Goal: Transaction & Acquisition: Book appointment/travel/reservation

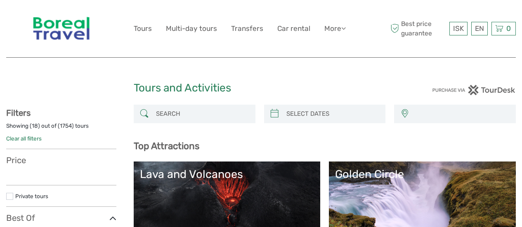
select select
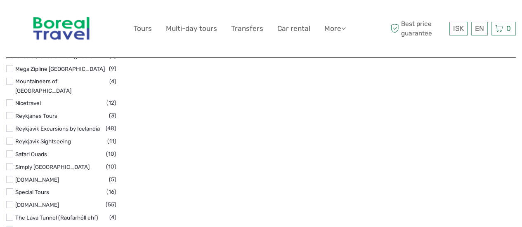
scroll to position [1319, 0]
click at [12, 124] on label at bounding box center [9, 127] width 7 height 7
click at [0, 0] on input "checkbox" at bounding box center [0, 0] width 0 height 0
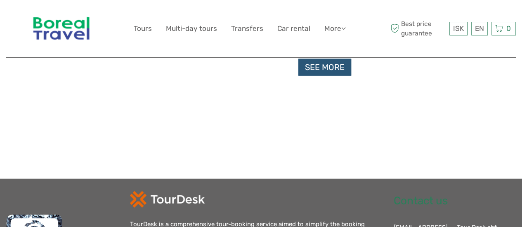
scroll to position [937, 0]
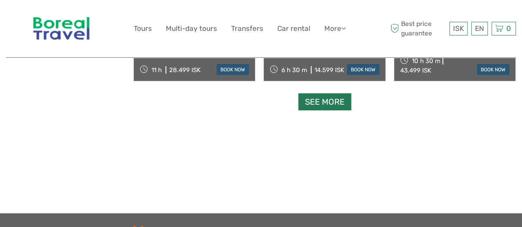
click at [321, 100] on link "See more" at bounding box center [324, 102] width 53 height 17
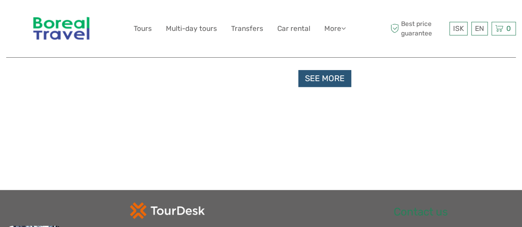
scroll to position [1801, 0]
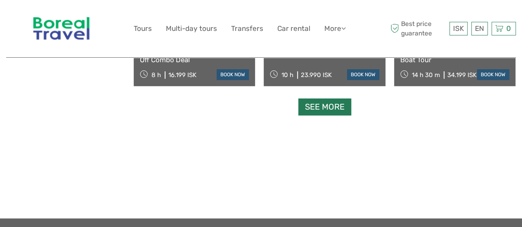
click at [323, 111] on link "See more" at bounding box center [324, 107] width 53 height 17
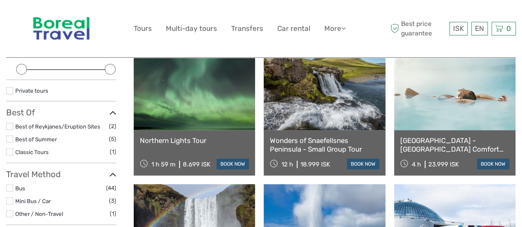
scroll to position [0, 0]
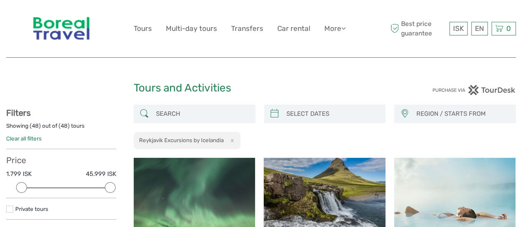
click at [189, 112] on input "search" at bounding box center [202, 114] width 99 height 14
paste input "RAUFARHÓLSHELLIR"
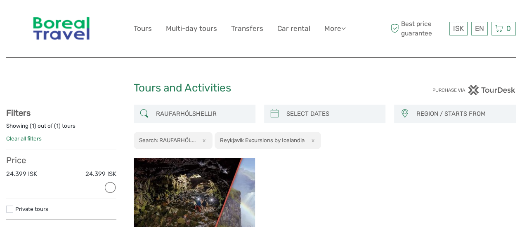
click at [189, 115] on input "RAUFARHÓLSHELLIR" at bounding box center [202, 114] width 99 height 14
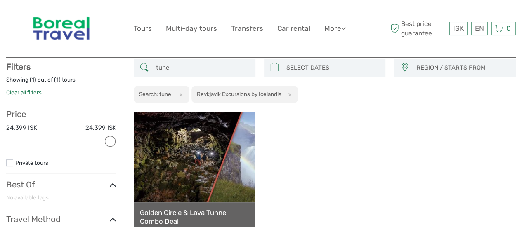
scroll to position [47, 0]
type input "t"
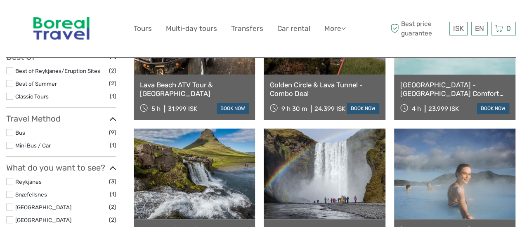
scroll to position [124, 0]
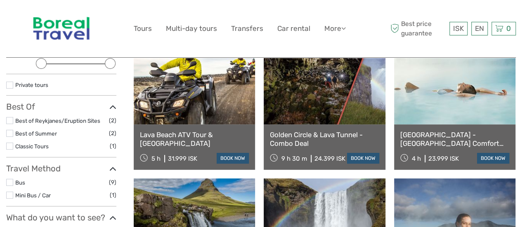
type input "lava"
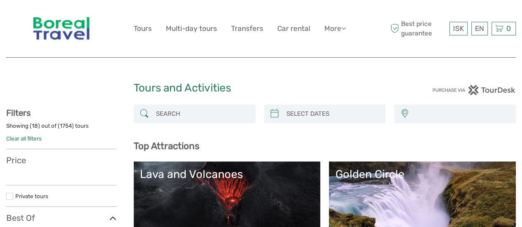
select select
